Goal: Task Accomplishment & Management: Use online tool/utility

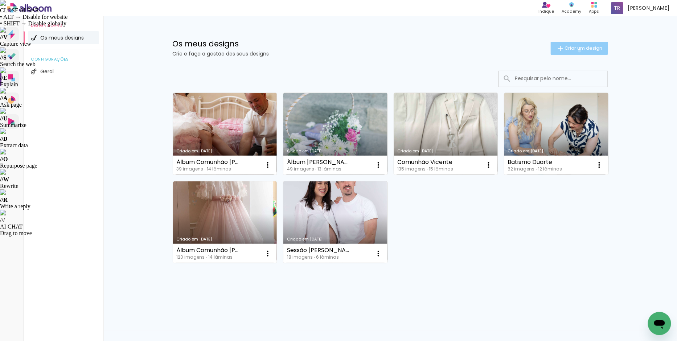
click at [578, 50] on span "Criar um design" at bounding box center [583, 48] width 38 height 5
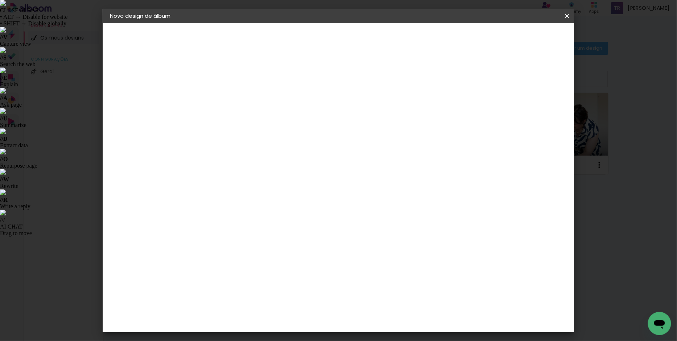
click at [228, 93] on input at bounding box center [228, 97] width 0 height 11
type input "B"
type input "[DEMOGRAPHIC_DATA] Leonardo"
type paper-input "[DEMOGRAPHIC_DATA] Leonardo"
click at [0, 0] on slot "Avançar" at bounding box center [0, 0] width 0 height 0
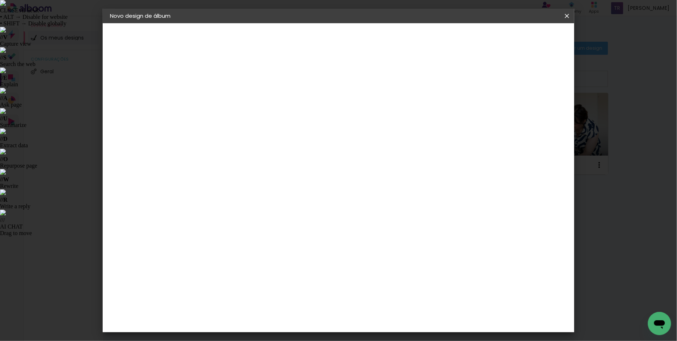
click at [0, 0] on slot "Tamanho Livre" at bounding box center [0, 0] width 0 height 0
click at [0, 0] on slot "Avançar" at bounding box center [0, 0] width 0 height 0
click at [304, 112] on span "30" at bounding box center [307, 113] width 12 height 11
drag, startPoint x: 213, startPoint y: 206, endPoint x: 208, endPoint y: 206, distance: 5.1
click at [208, 206] on input "30" at bounding box center [205, 205] width 19 height 11
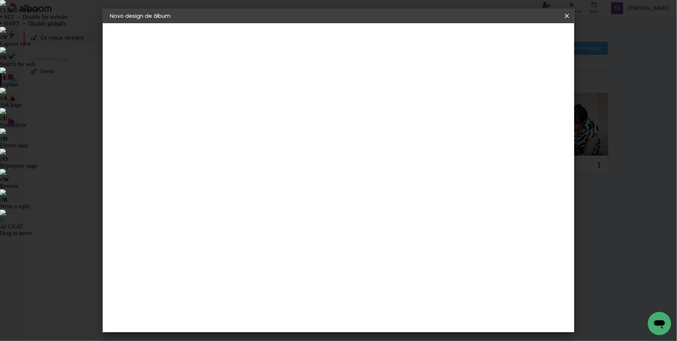
type input "20"
type paper-input "20"
drag, startPoint x: 385, startPoint y: 254, endPoint x: 380, endPoint y: 253, distance: 5.3
click at [380, 253] on input "60" at bounding box center [378, 254] width 19 height 11
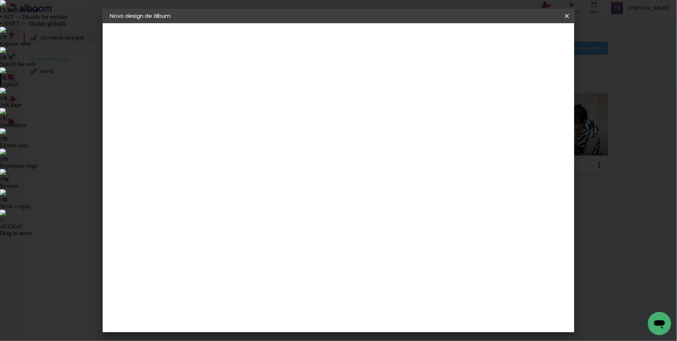
type input "20"
type paper-input "20"
click at [328, 113] on span "cm" at bounding box center [332, 113] width 9 height 11
click at [323, 113] on span "10" at bounding box center [323, 113] width 11 height 11
drag, startPoint x: 322, startPoint y: 112, endPoint x: 319, endPoint y: 114, distance: 3.9
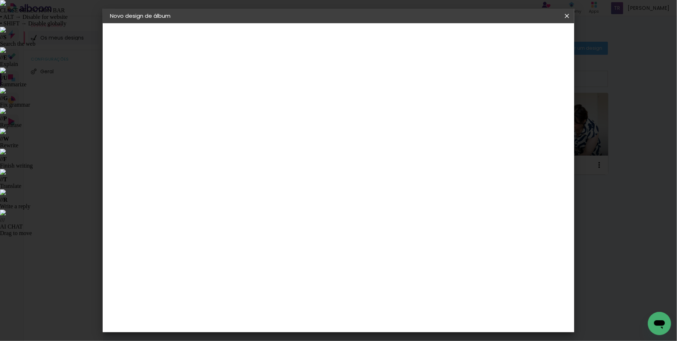
click at [319, 114] on span "10" at bounding box center [323, 113] width 11 height 11
drag, startPoint x: 384, startPoint y: 319, endPoint x: 380, endPoint y: 319, distance: 3.6
click at [380, 319] on input "20" at bounding box center [378, 320] width 19 height 11
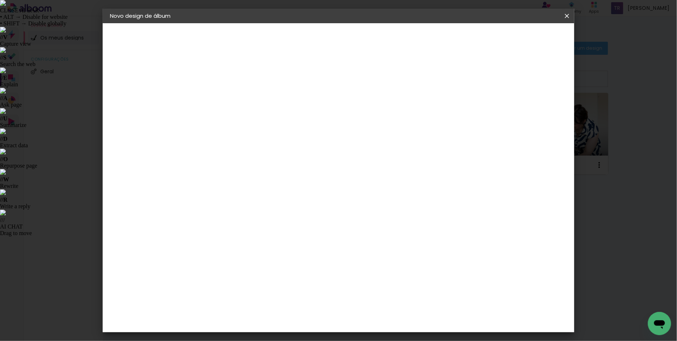
type input "40"
type paper-input "40"
click at [211, 83] on input "2" at bounding box center [223, 83] width 25 height 9
click at [215, 82] on input "2" at bounding box center [223, 83] width 25 height 9
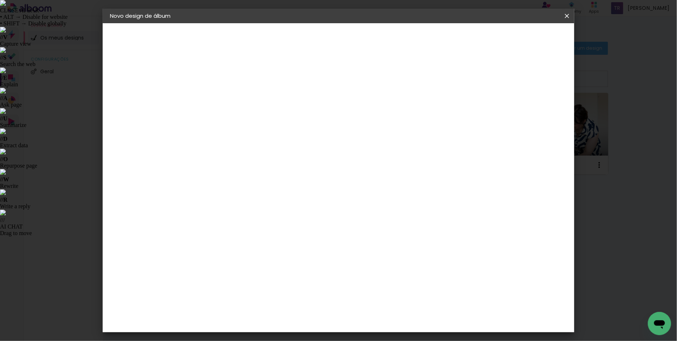
type input "1"
type paper-input "1"
click at [231, 84] on input "1" at bounding box center [223, 83] width 25 height 9
type input "2"
type paper-input "2"
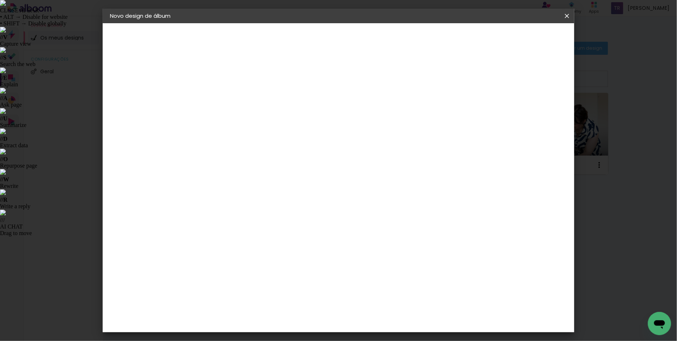
click at [232, 81] on input "2" at bounding box center [223, 83] width 25 height 9
type input "4"
type paper-input "4"
click at [529, 192] on input "4" at bounding box center [526, 189] width 13 height 11
type input "3"
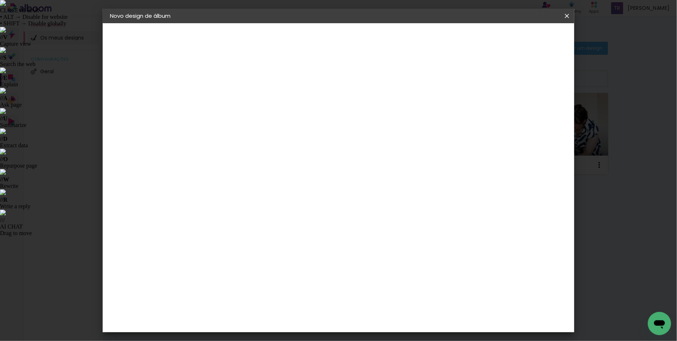
type paper-input "3"
click at [532, 113] on input "3" at bounding box center [527, 109] width 13 height 11
type input "2"
type paper-input "2"
click at [532, 113] on input "2" at bounding box center [528, 109] width 13 height 11
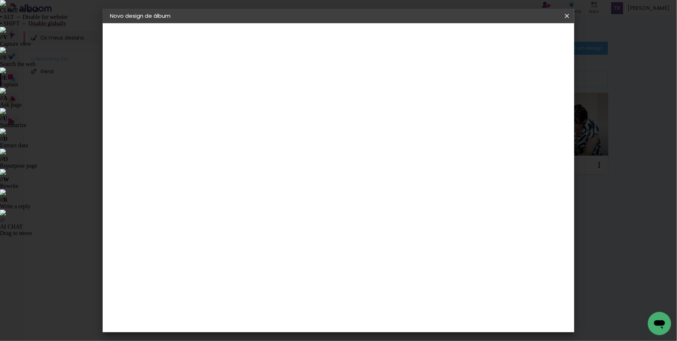
type input "1"
type paper-input "1"
click at [533, 113] on input "1" at bounding box center [531, 109] width 13 height 11
type input "0"
click at [535, 113] on input "0" at bounding box center [533, 109] width 13 height 11
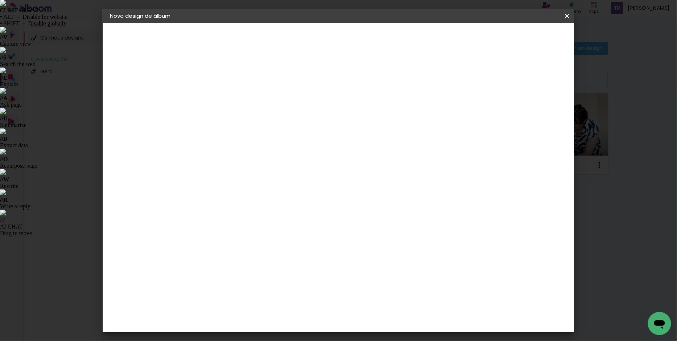
click at [521, 36] on span "Iniciar design" at bounding box center [504, 38] width 33 height 5
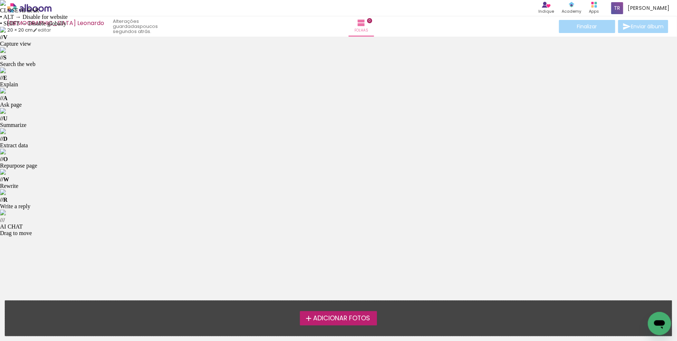
click at [339, 317] on span "Adicionar Fotos" at bounding box center [341, 318] width 57 height 7
click at [0, 0] on input "file" at bounding box center [0, 0] width 0 height 0
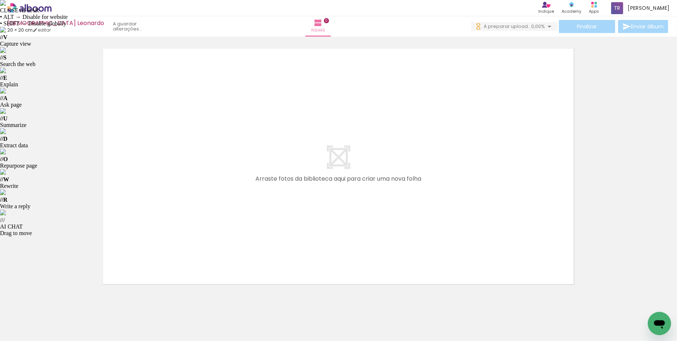
click at [40, 320] on iron-icon at bounding box center [37, 319] width 6 height 6
click at [32, 250] on div at bounding box center [338, 157] width 677 height 254
click at [20, 304] on span "192 fotos" at bounding box center [17, 307] width 25 height 8
click at [61, 300] on iron-icon at bounding box center [57, 302] width 8 height 8
click at [59, 299] on iron-icon at bounding box center [57, 302] width 8 height 8
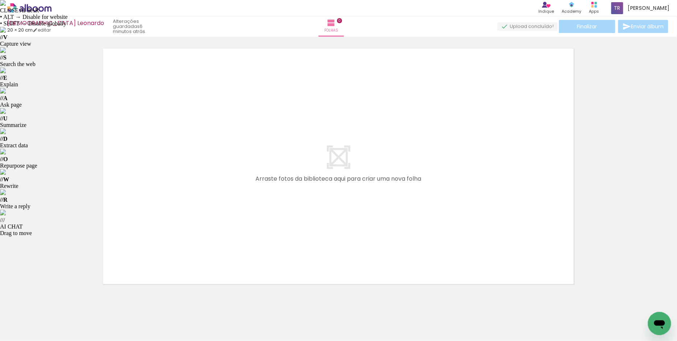
click at [59, 299] on iron-icon at bounding box center [57, 302] width 8 height 8
click at [60, 300] on iron-icon at bounding box center [57, 302] width 8 height 8
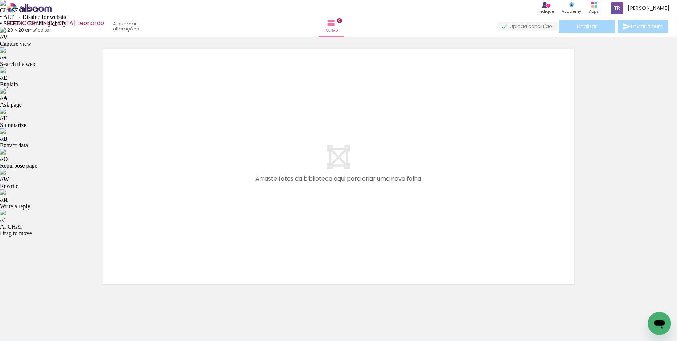
click at [60, 300] on iron-icon at bounding box center [57, 302] width 8 height 8
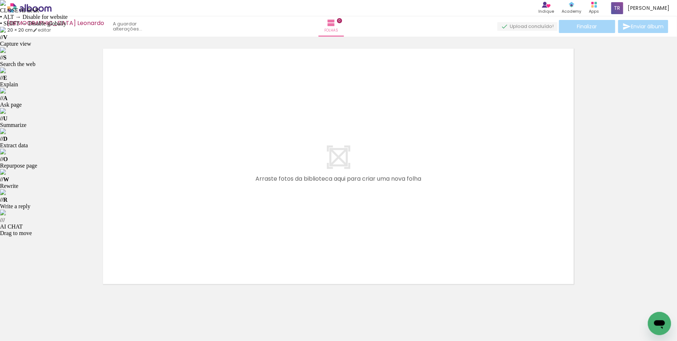
click at [60, 300] on iron-icon at bounding box center [57, 302] width 8 height 8
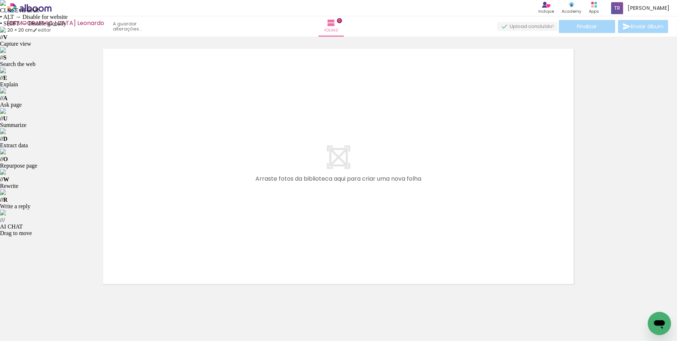
click at [60, 300] on iron-icon at bounding box center [57, 302] width 8 height 8
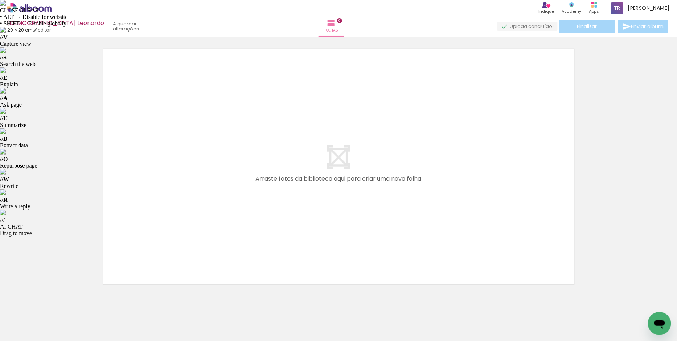
click at [60, 300] on iron-icon at bounding box center [57, 302] width 8 height 8
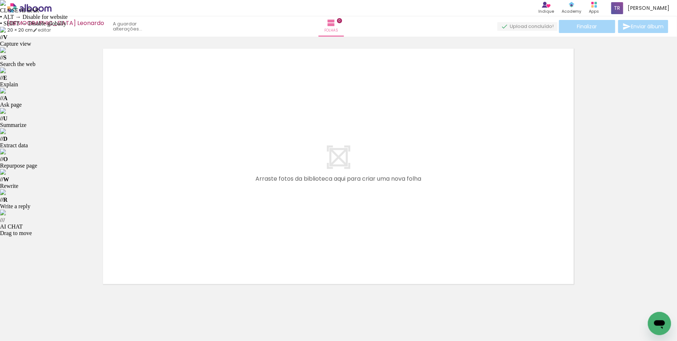
click at [60, 300] on iron-icon at bounding box center [57, 302] width 8 height 8
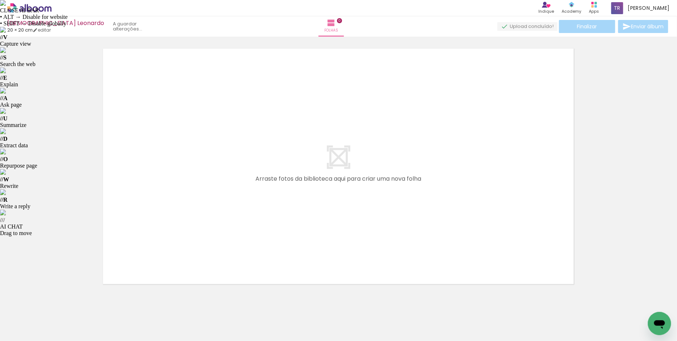
click at [60, 300] on iron-icon at bounding box center [57, 302] width 8 height 8
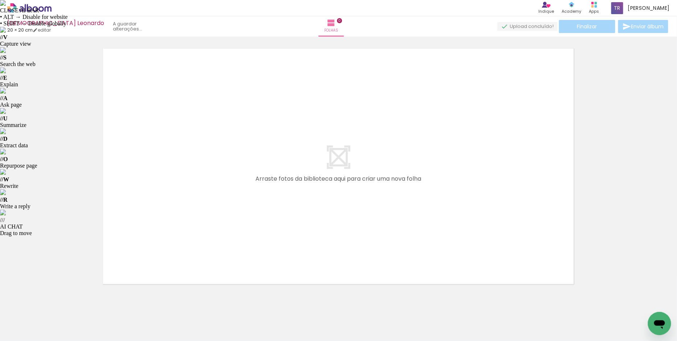
click at [60, 300] on iron-icon at bounding box center [57, 302] width 8 height 8
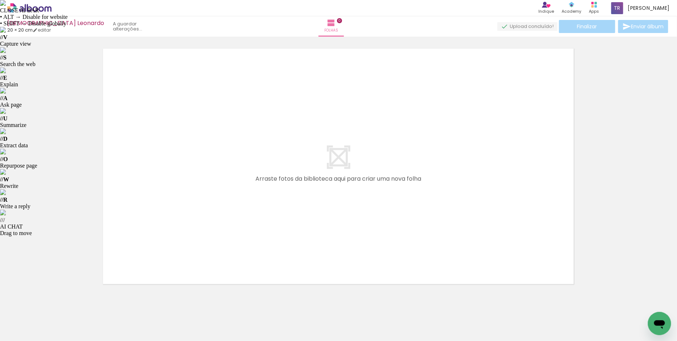
click at [60, 300] on iron-icon at bounding box center [57, 302] width 8 height 8
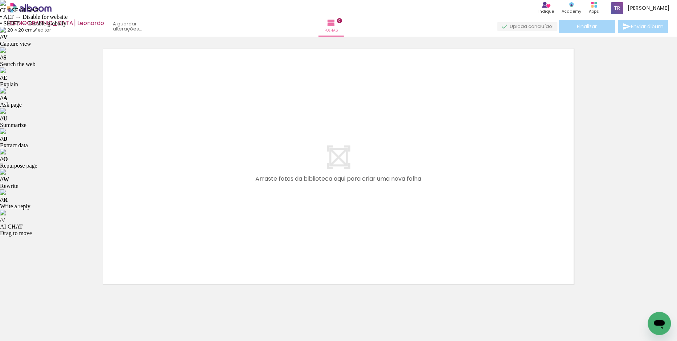
click at [60, 300] on iron-icon at bounding box center [57, 302] width 8 height 8
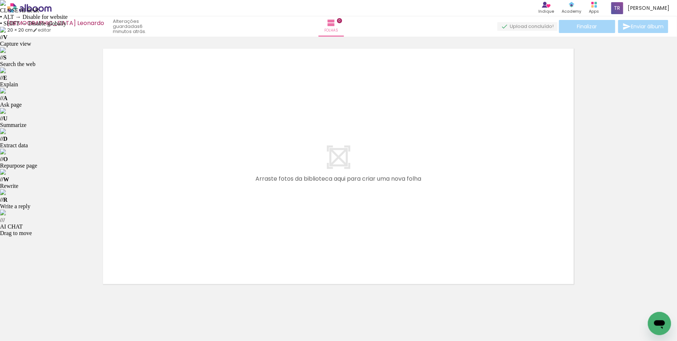
click at [60, 300] on iron-icon at bounding box center [57, 302] width 8 height 8
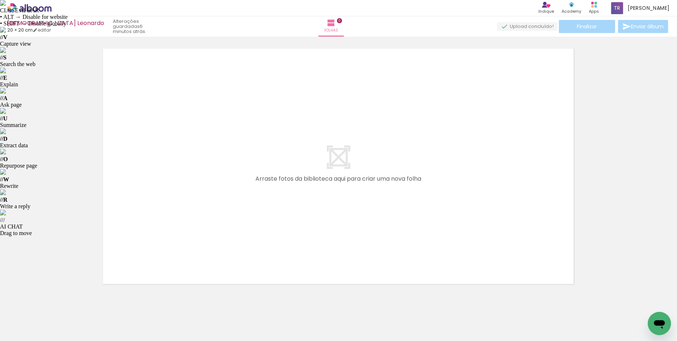
click at [60, 300] on iron-icon at bounding box center [57, 302] width 8 height 8
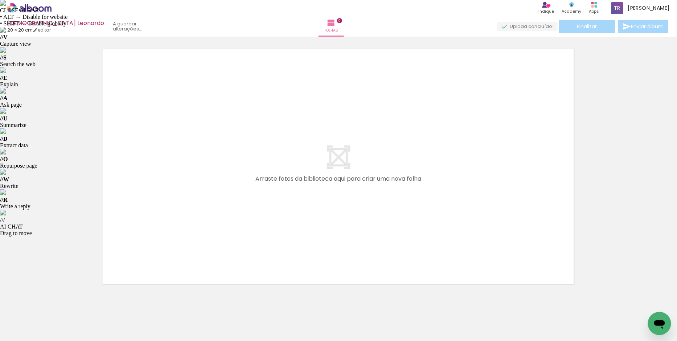
click at [60, 300] on iron-icon at bounding box center [57, 302] width 8 height 8
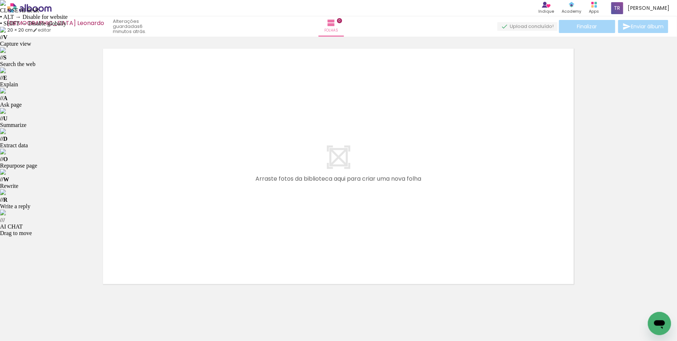
click at [60, 300] on iron-icon at bounding box center [57, 302] width 8 height 8
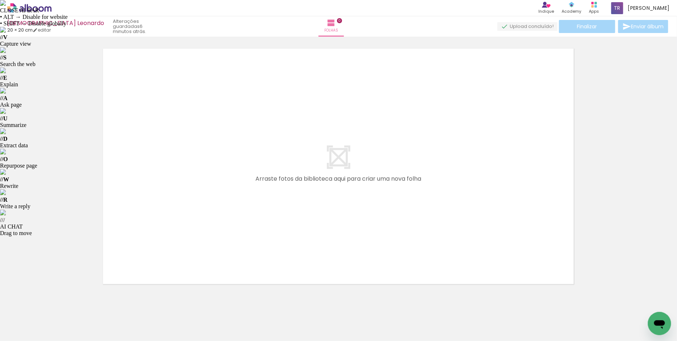
click at [60, 300] on iron-icon at bounding box center [57, 302] width 8 height 8
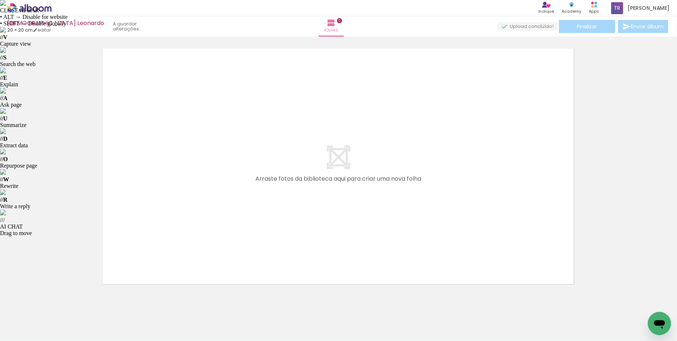
click at [60, 300] on iron-icon at bounding box center [57, 302] width 8 height 8
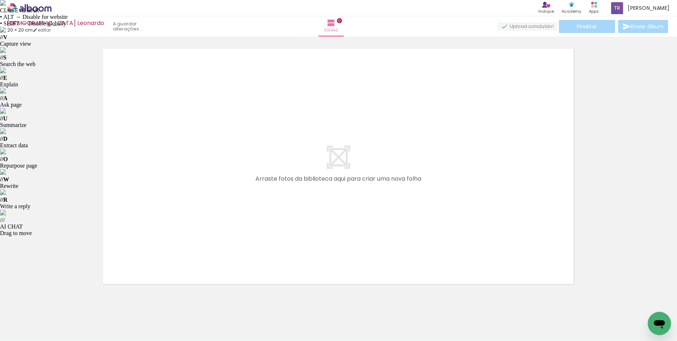
click at [60, 300] on iron-icon at bounding box center [57, 302] width 8 height 8
click at [59, 301] on iron-icon at bounding box center [57, 302] width 8 height 8
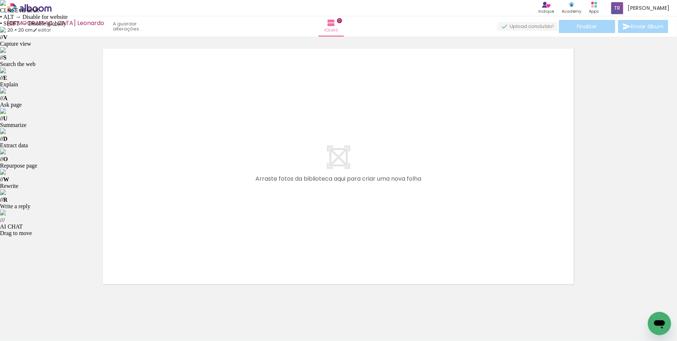
click at [59, 301] on iron-icon at bounding box center [57, 302] width 8 height 8
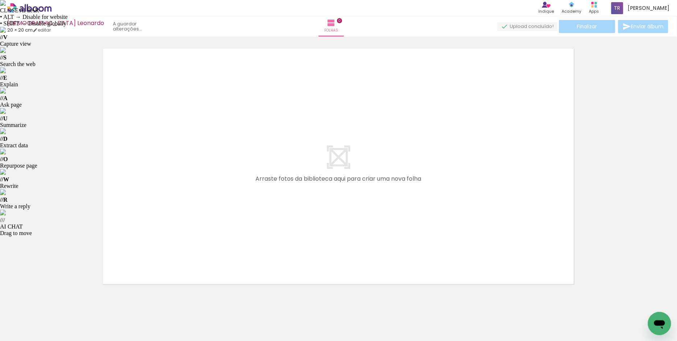
click at [59, 301] on iron-icon at bounding box center [57, 302] width 8 height 8
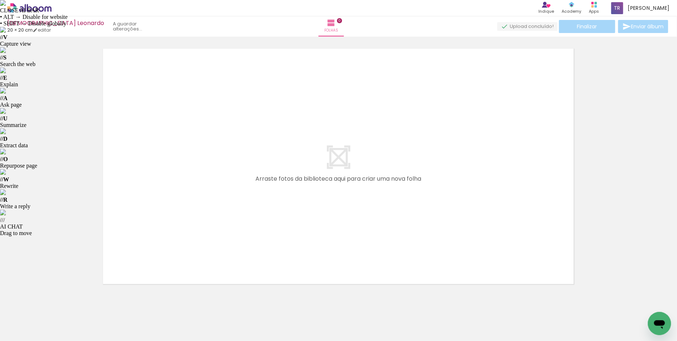
click at [59, 301] on iron-icon at bounding box center [57, 302] width 8 height 8
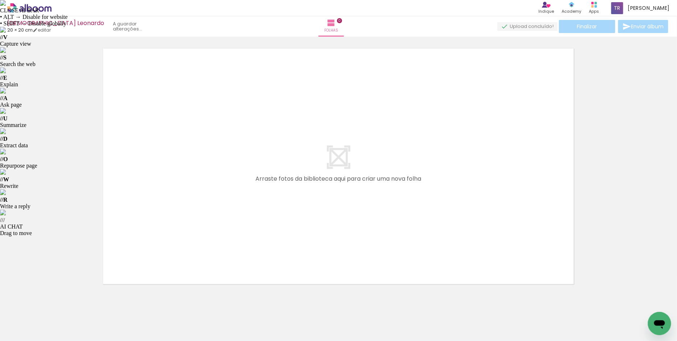
click at [59, 301] on iron-icon at bounding box center [57, 302] width 8 height 8
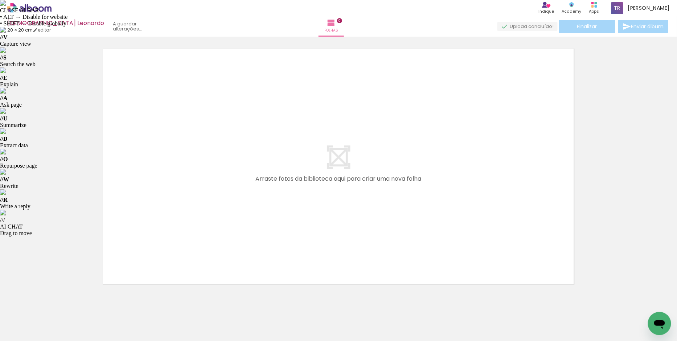
click at [59, 301] on iron-icon at bounding box center [57, 302] width 8 height 8
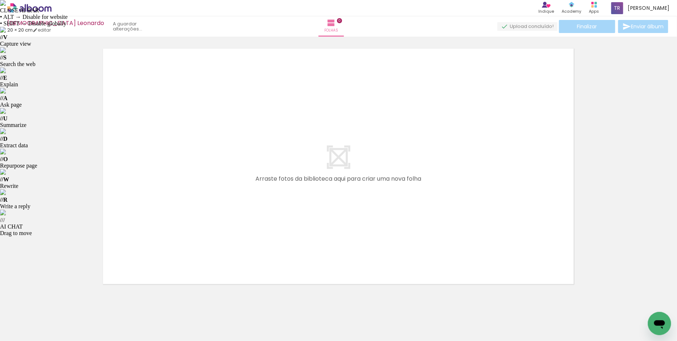
click at [59, 301] on iron-icon at bounding box center [57, 302] width 8 height 8
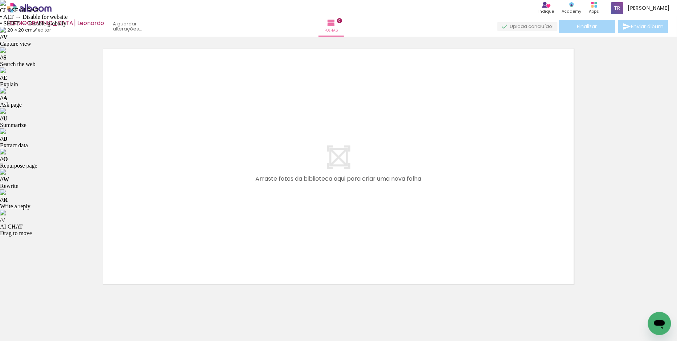
click at [59, 301] on iron-icon at bounding box center [57, 302] width 8 height 8
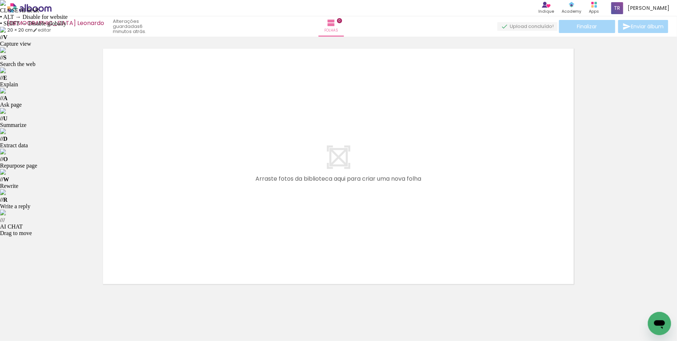
click at [59, 301] on iron-icon at bounding box center [57, 302] width 8 height 8
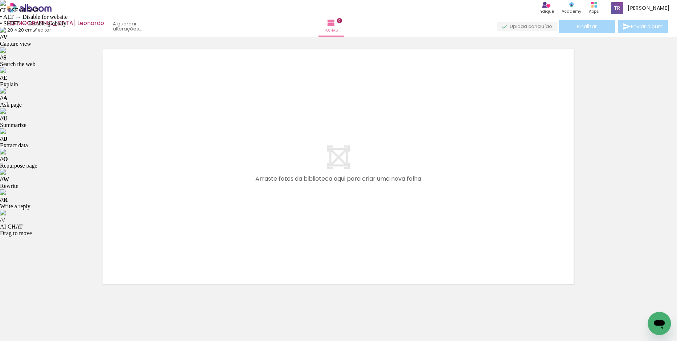
click at [59, 301] on iron-icon at bounding box center [57, 302] width 8 height 8
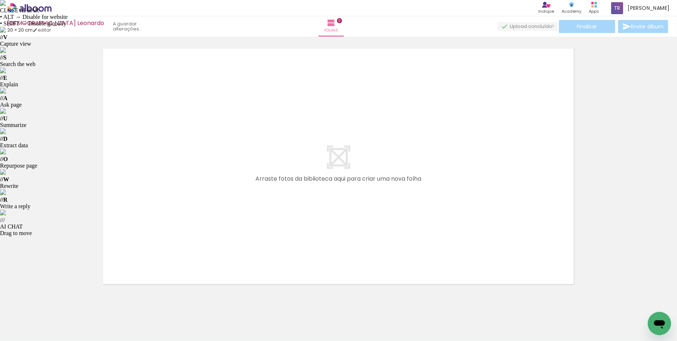
click at [59, 301] on iron-icon at bounding box center [57, 302] width 8 height 8
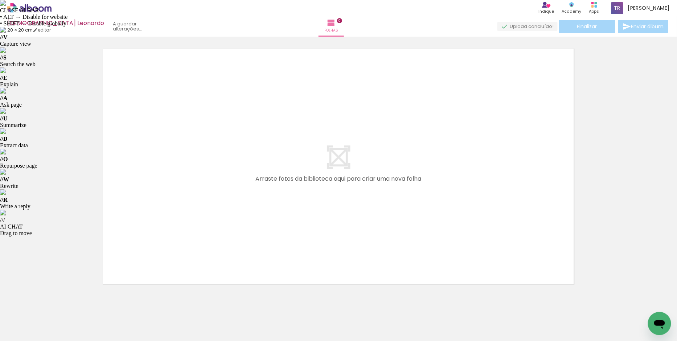
click at [59, 301] on iron-icon at bounding box center [57, 302] width 8 height 8
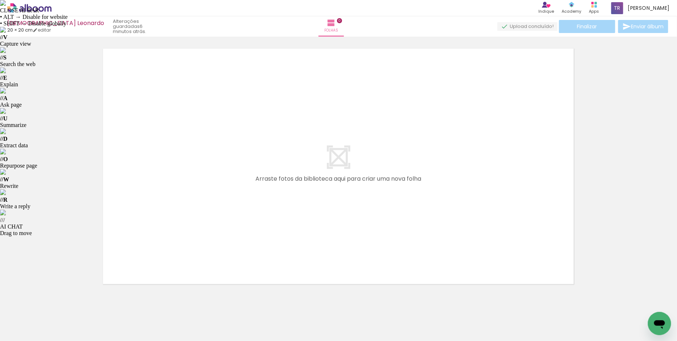
click at [59, 301] on iron-icon at bounding box center [57, 302] width 8 height 8
click at [59, 301] on quentale-thumb at bounding box center [72, 316] width 41 height 42
click at [59, 301] on iron-icon at bounding box center [57, 302] width 8 height 8
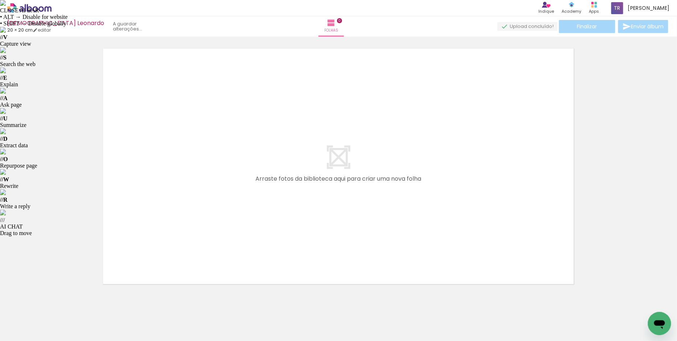
click at [59, 301] on iron-icon at bounding box center [57, 302] width 8 height 8
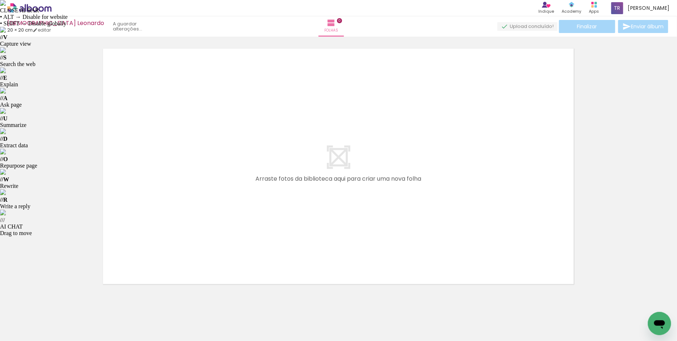
click at [59, 301] on iron-icon at bounding box center [57, 302] width 8 height 8
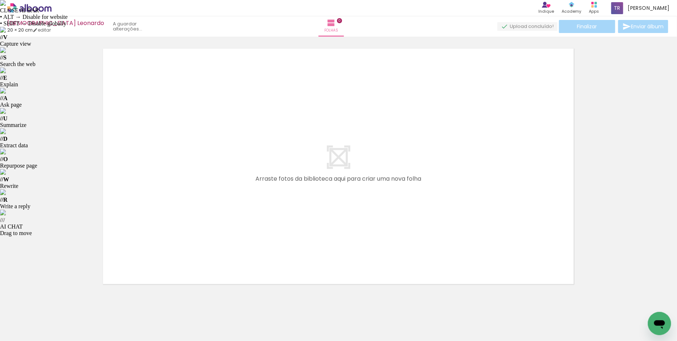
click at [59, 301] on iron-icon at bounding box center [57, 302] width 8 height 8
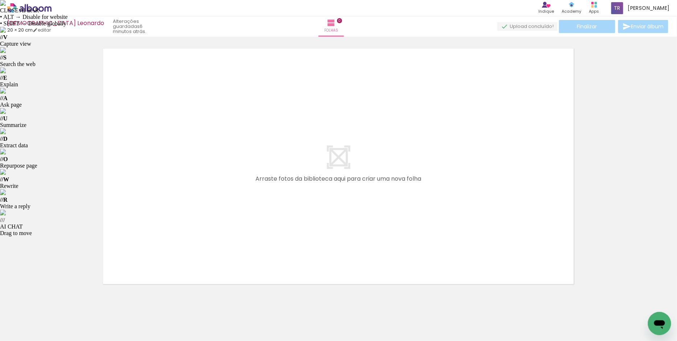
click at [59, 301] on iron-icon at bounding box center [57, 302] width 8 height 8
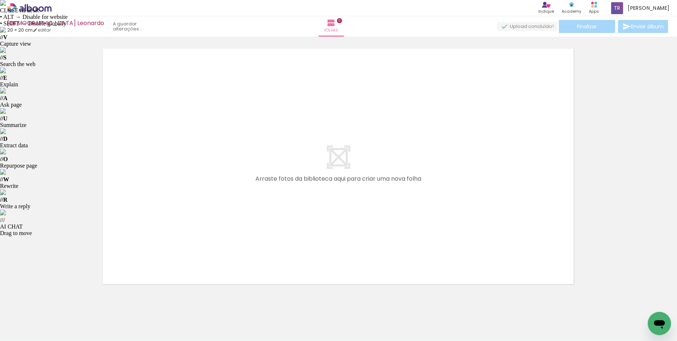
click at [59, 301] on iron-icon at bounding box center [57, 302] width 8 height 8
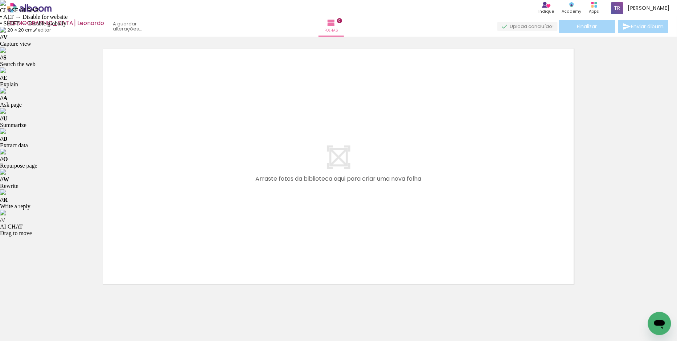
click at [59, 301] on iron-icon at bounding box center [57, 302] width 8 height 8
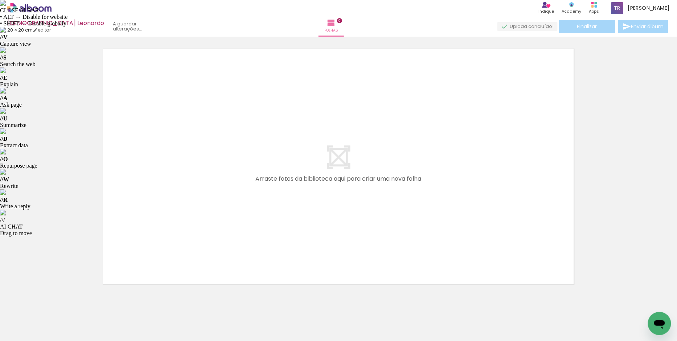
click at [59, 301] on iron-icon at bounding box center [57, 302] width 8 height 8
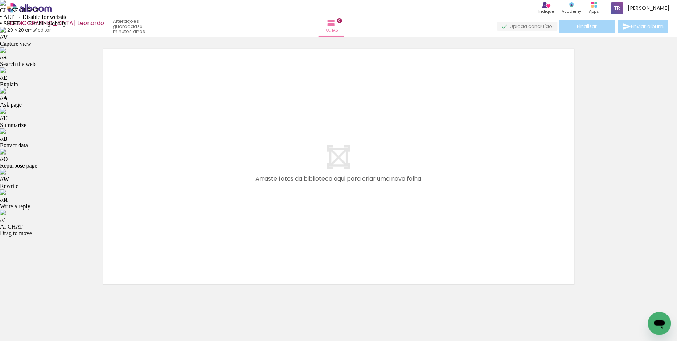
click at [59, 301] on iron-icon at bounding box center [57, 302] width 8 height 8
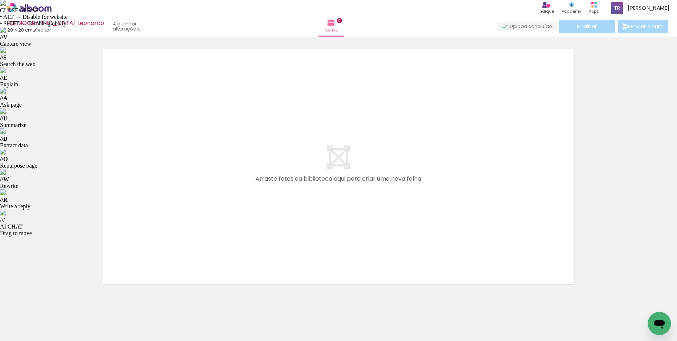
click at [59, 301] on iron-icon at bounding box center [57, 302] width 8 height 8
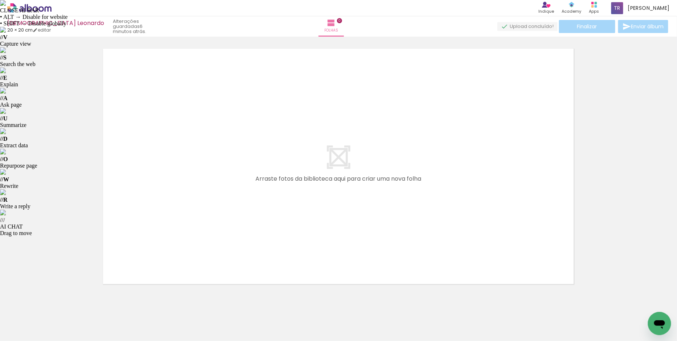
click at [59, 301] on iron-icon at bounding box center [57, 302] width 8 height 8
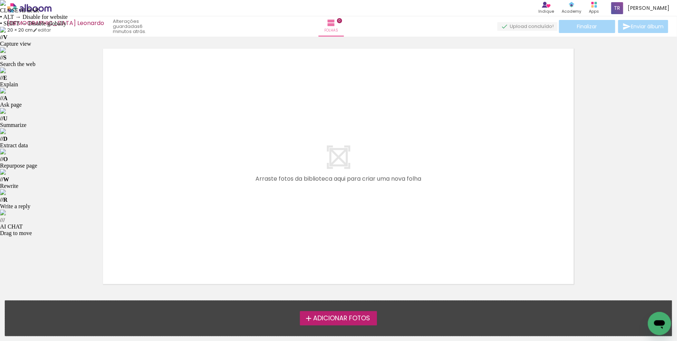
click at [341, 317] on span "Adicionar Fotos" at bounding box center [341, 318] width 57 height 7
click at [0, 0] on input "file" at bounding box center [0, 0] width 0 height 0
